Goal: Transaction & Acquisition: Subscribe to service/newsletter

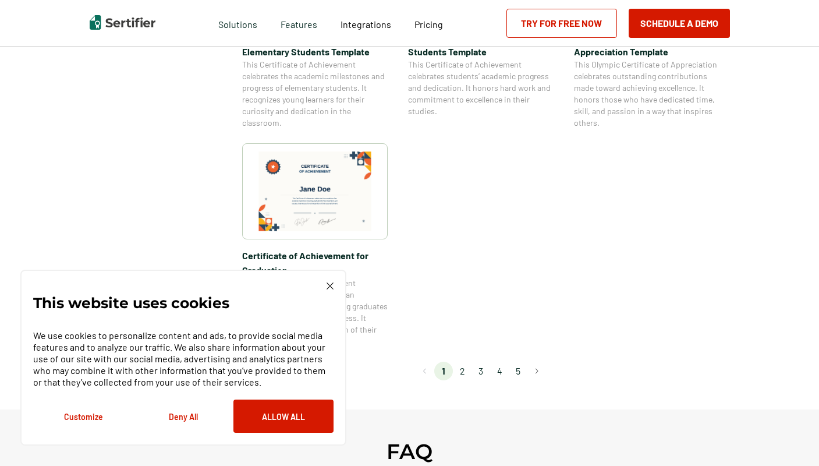
scroll to position [998, 0]
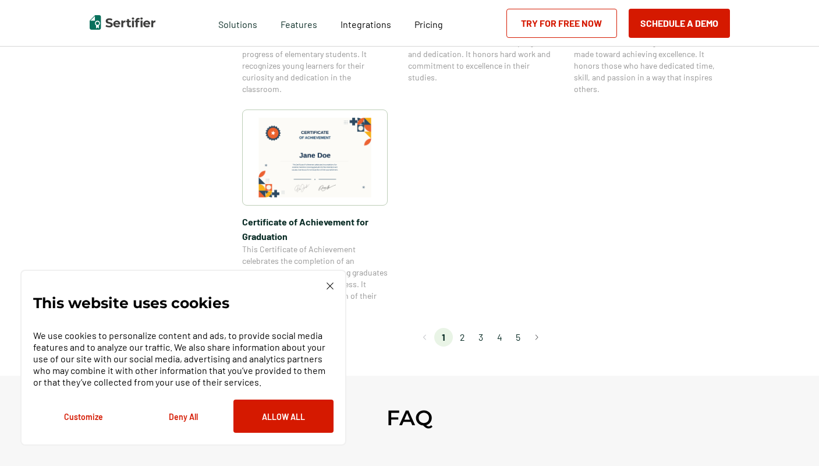
click at [466, 336] on li "2" at bounding box center [462, 337] width 19 height 19
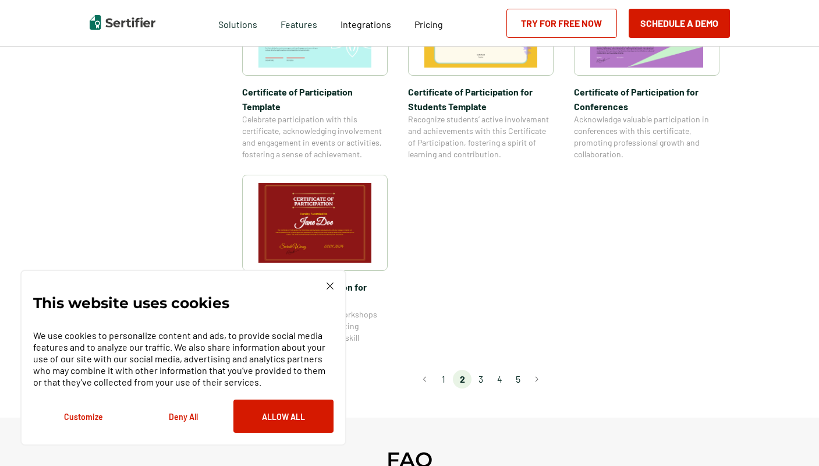
scroll to position [962, 0]
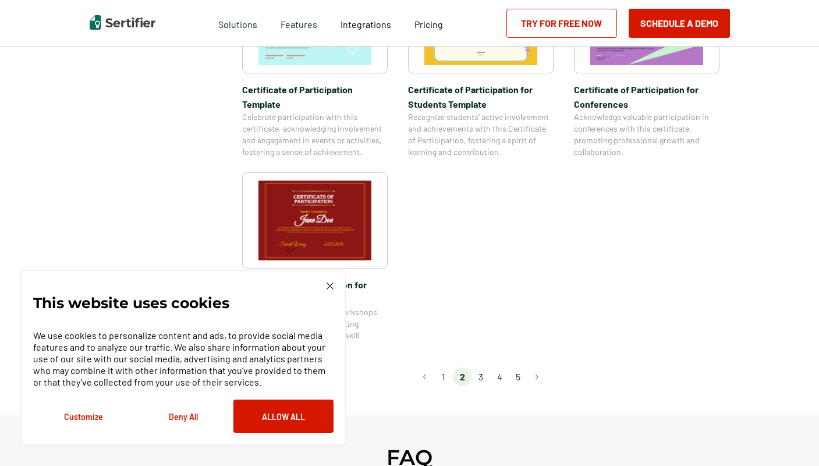
click at [481, 367] on li "3" at bounding box center [480, 376] width 19 height 19
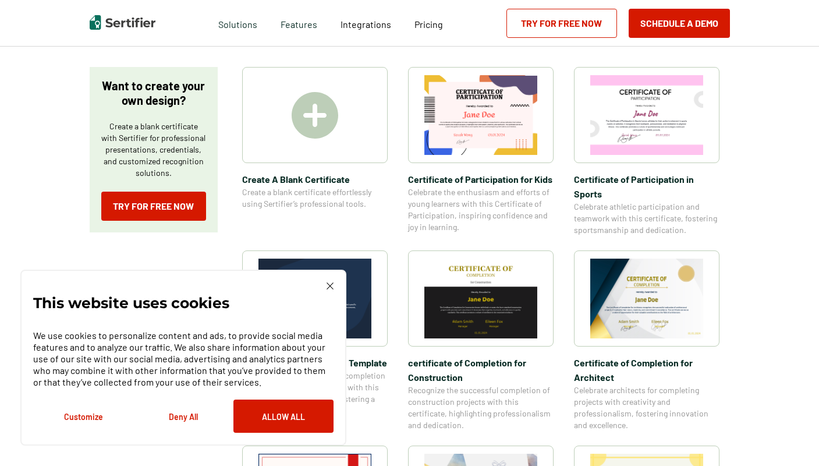
scroll to position [161, 0]
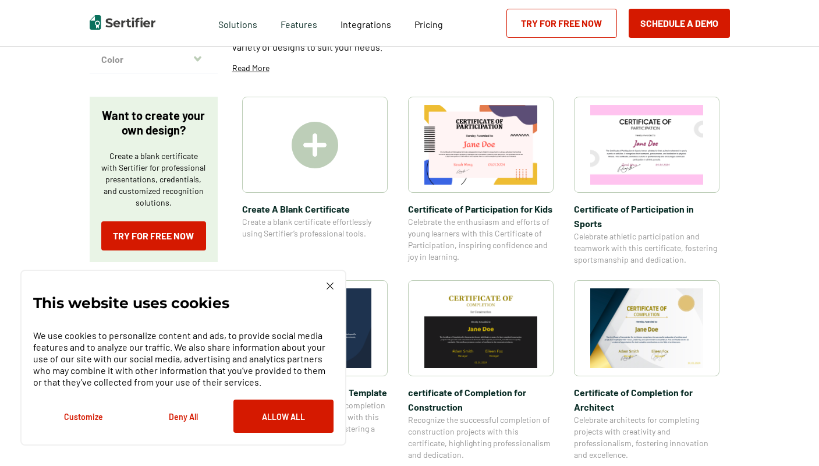
click at [310, 141] on img at bounding box center [315, 145] width 47 height 47
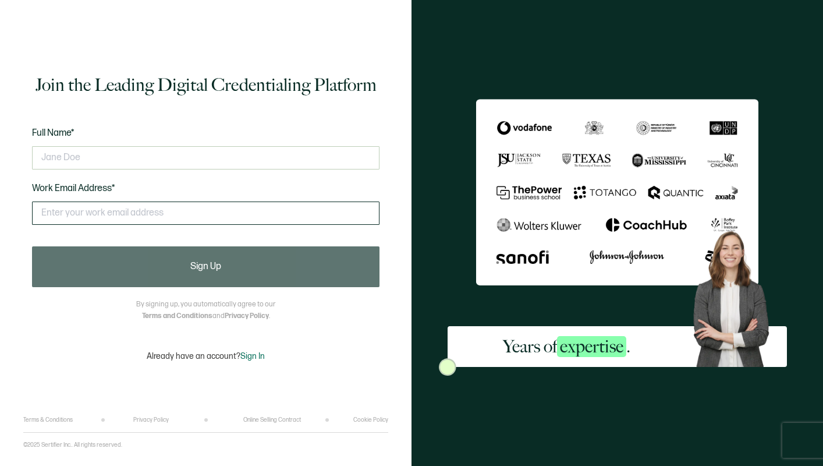
type input "L"
type input "[PERSON_NAME]"
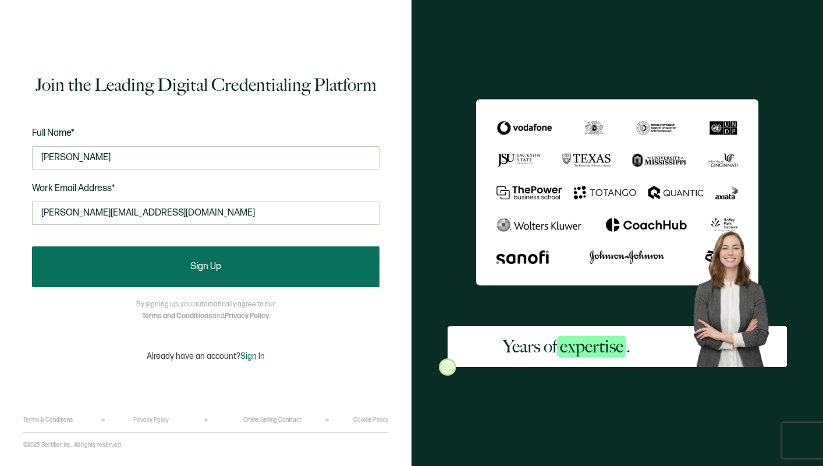
type input "[PERSON_NAME][EMAIL_ADDRESS][DOMAIN_NAME]"
click at [186, 263] on button "Sign Up" at bounding box center [206, 266] width 348 height 41
